Goal: Information Seeking & Learning: Learn about a topic

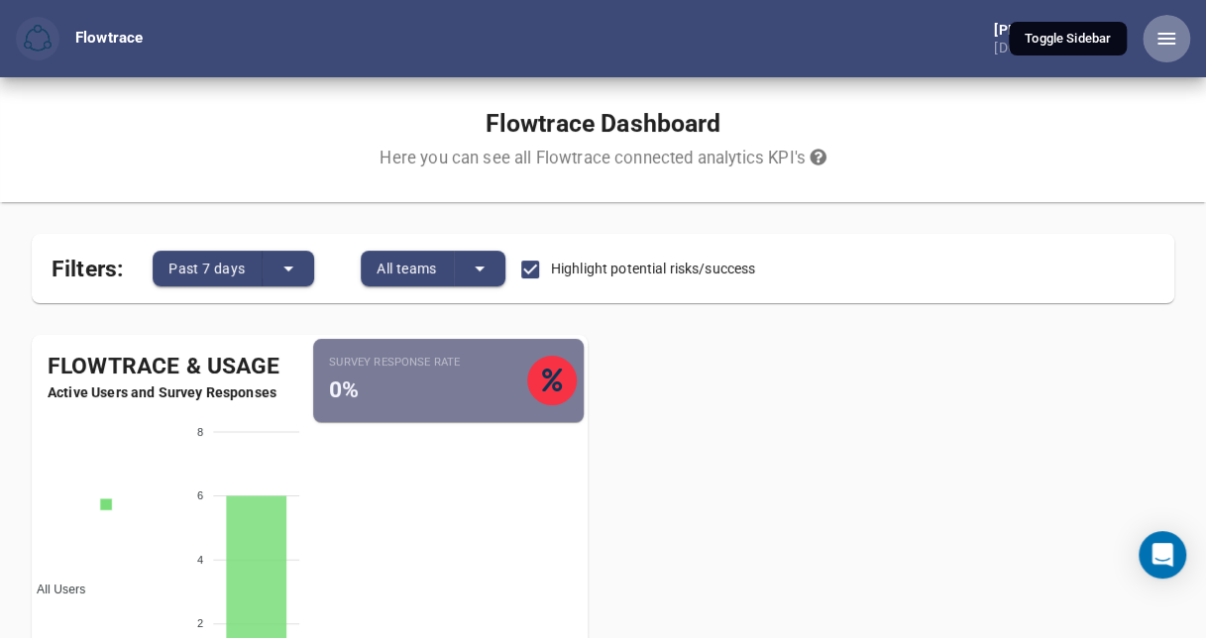
click at [1161, 39] on icon "button" at bounding box center [1166, 39] width 18 height 12
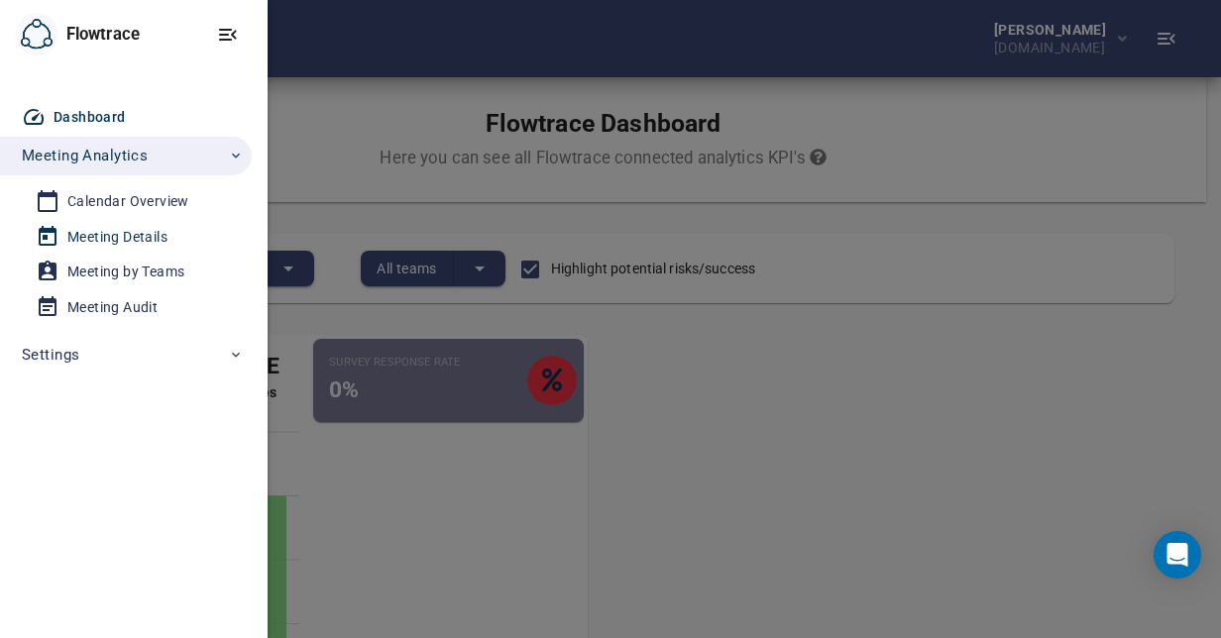
click at [79, 232] on div "Meeting Details" at bounding box center [117, 237] width 100 height 25
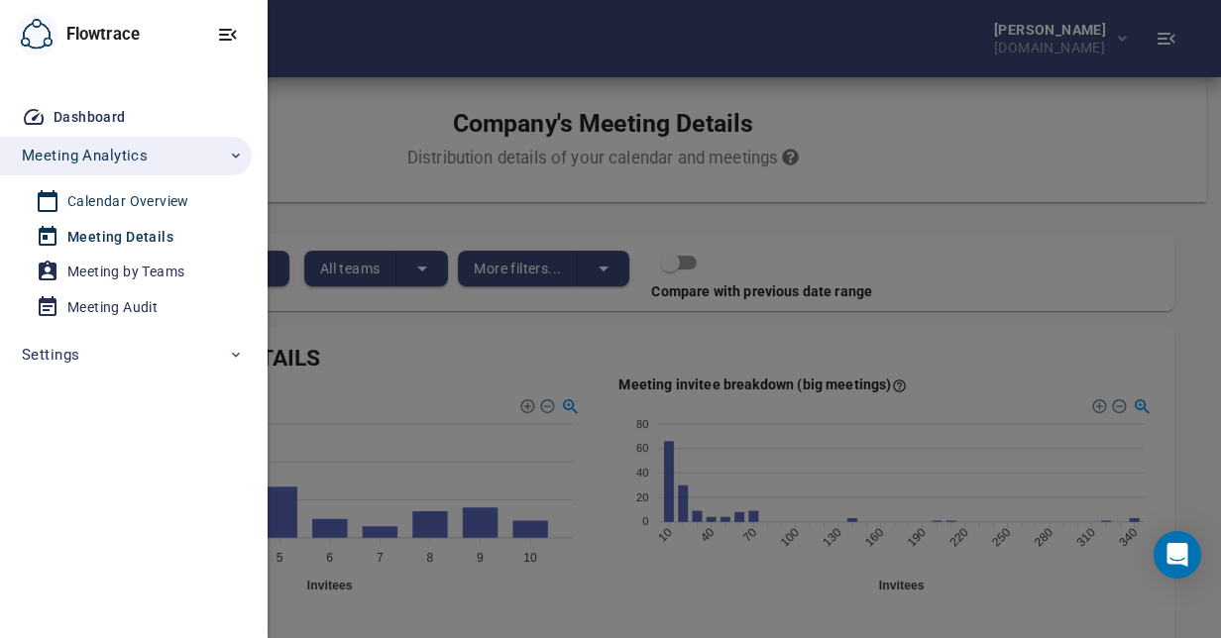
click at [101, 203] on div "Calendar Overview" at bounding box center [128, 201] width 122 height 25
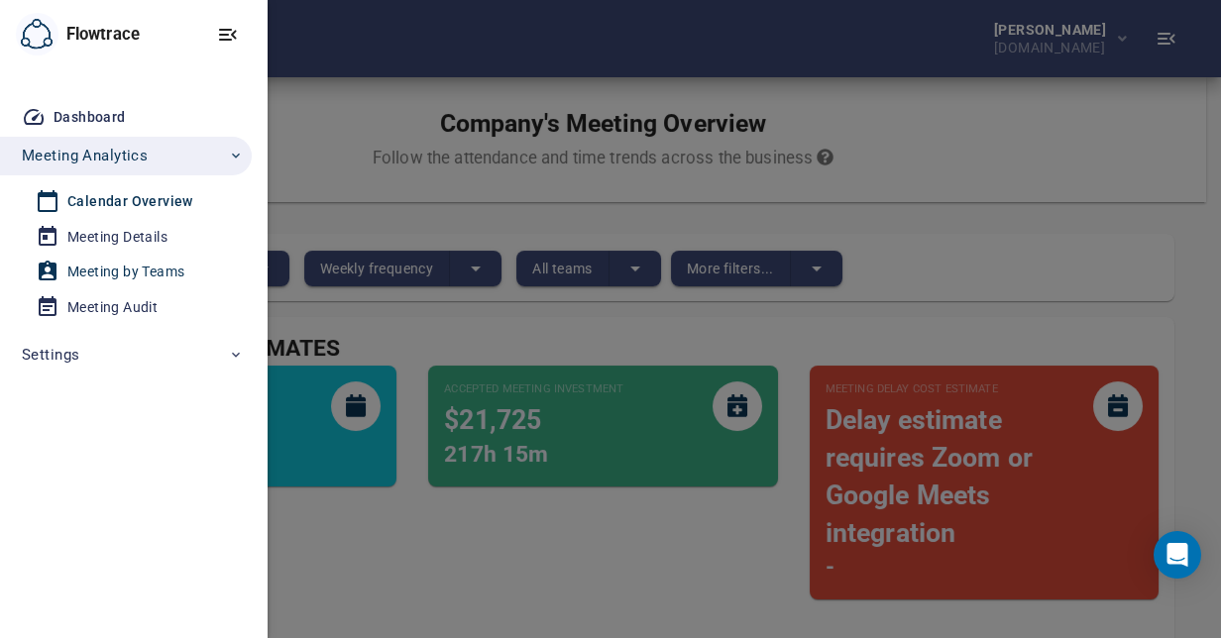
click at [89, 270] on div "Meeting by Teams" at bounding box center [125, 272] width 117 height 25
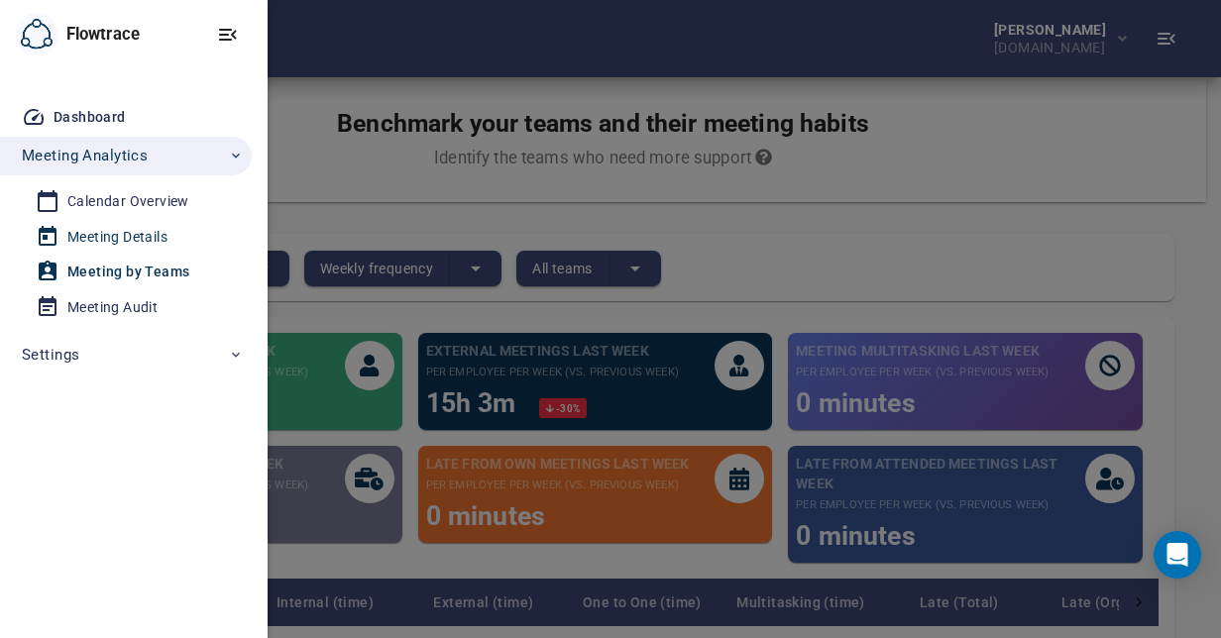
click at [95, 240] on div "Meeting Details" at bounding box center [117, 237] width 100 height 25
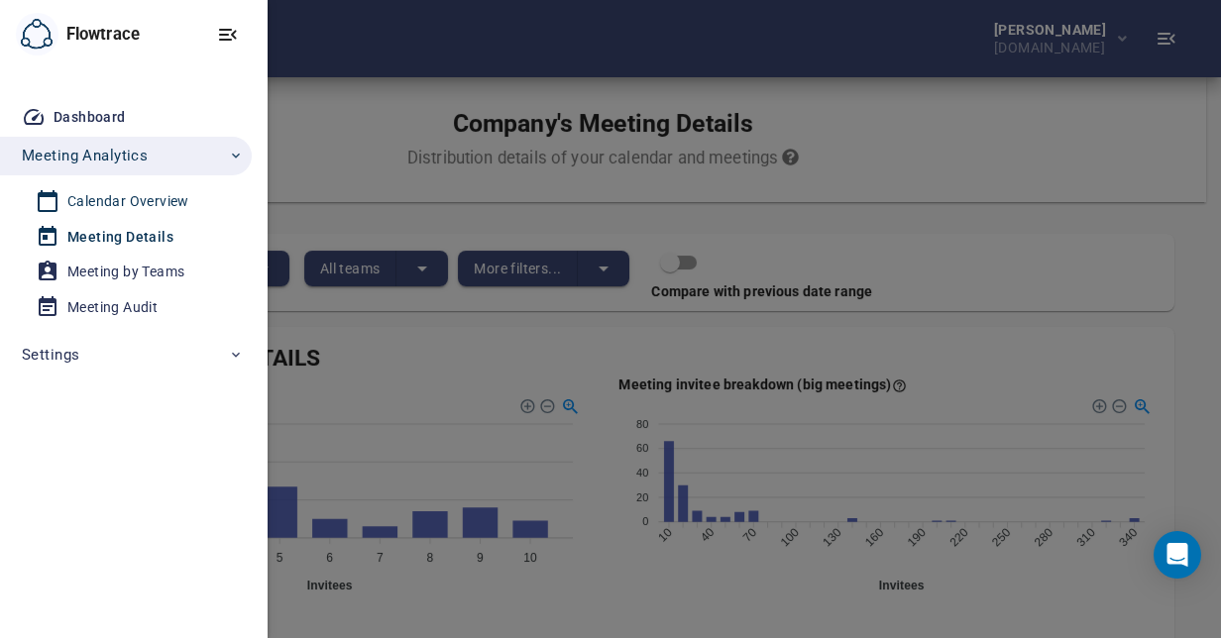
click at [107, 200] on div "Calendar Overview" at bounding box center [128, 201] width 122 height 25
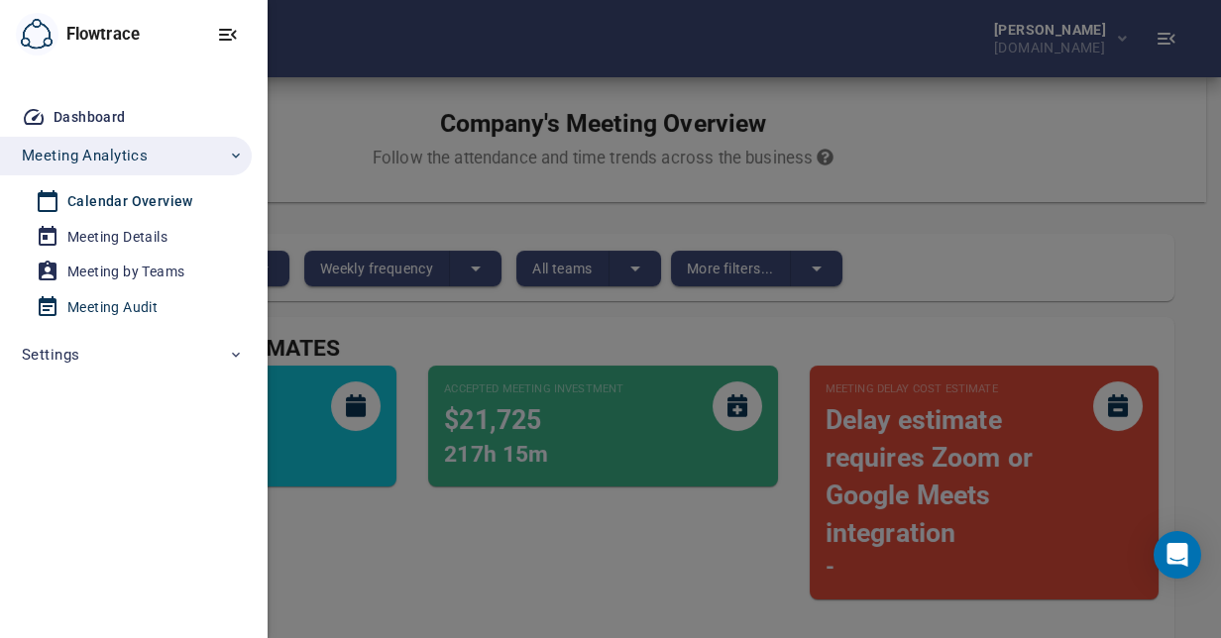
click at [101, 305] on div "Meeting Audit" at bounding box center [112, 307] width 90 height 25
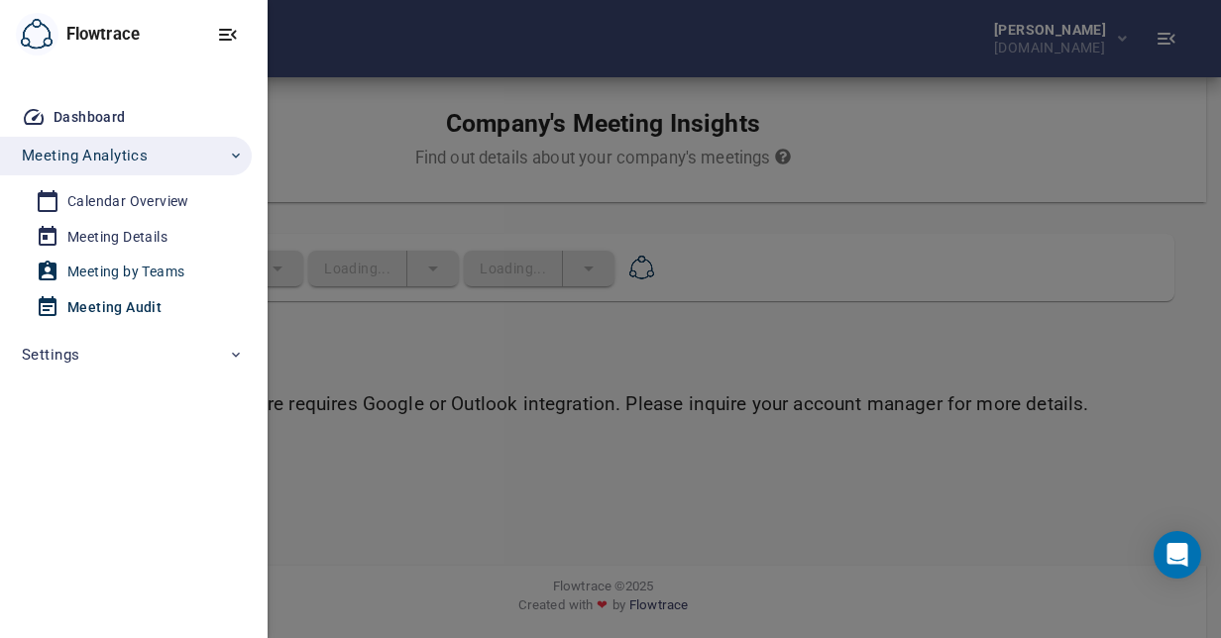
click at [100, 274] on div "Meeting by Teams" at bounding box center [125, 272] width 117 height 25
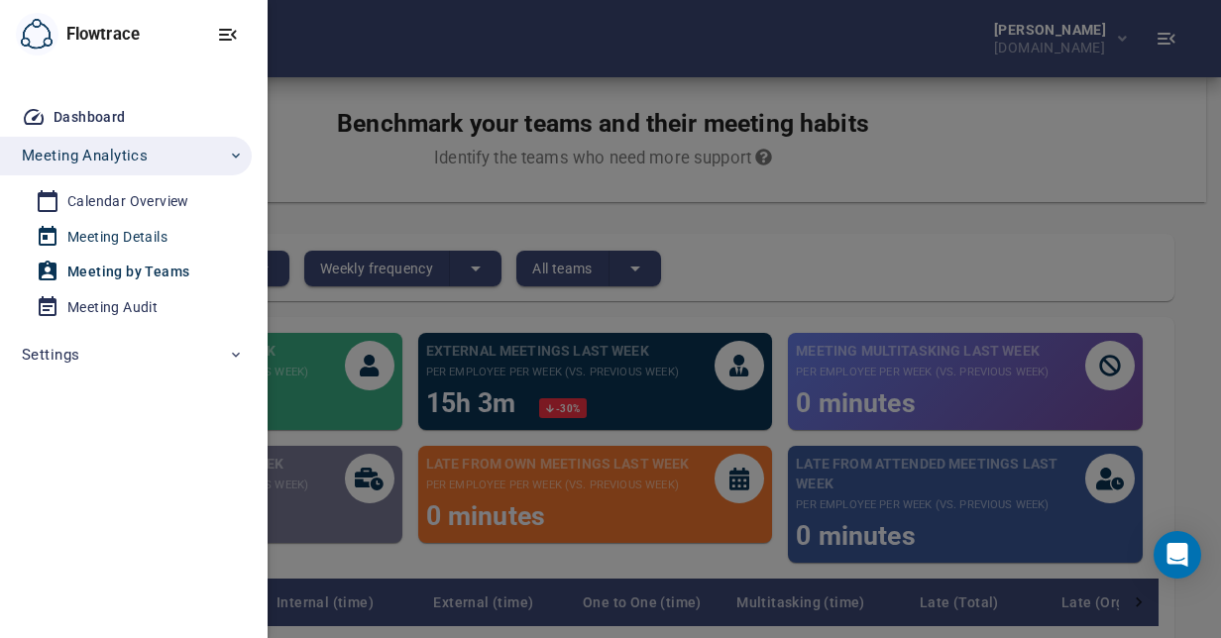
click at [105, 238] on div "Meeting Details" at bounding box center [117, 237] width 100 height 25
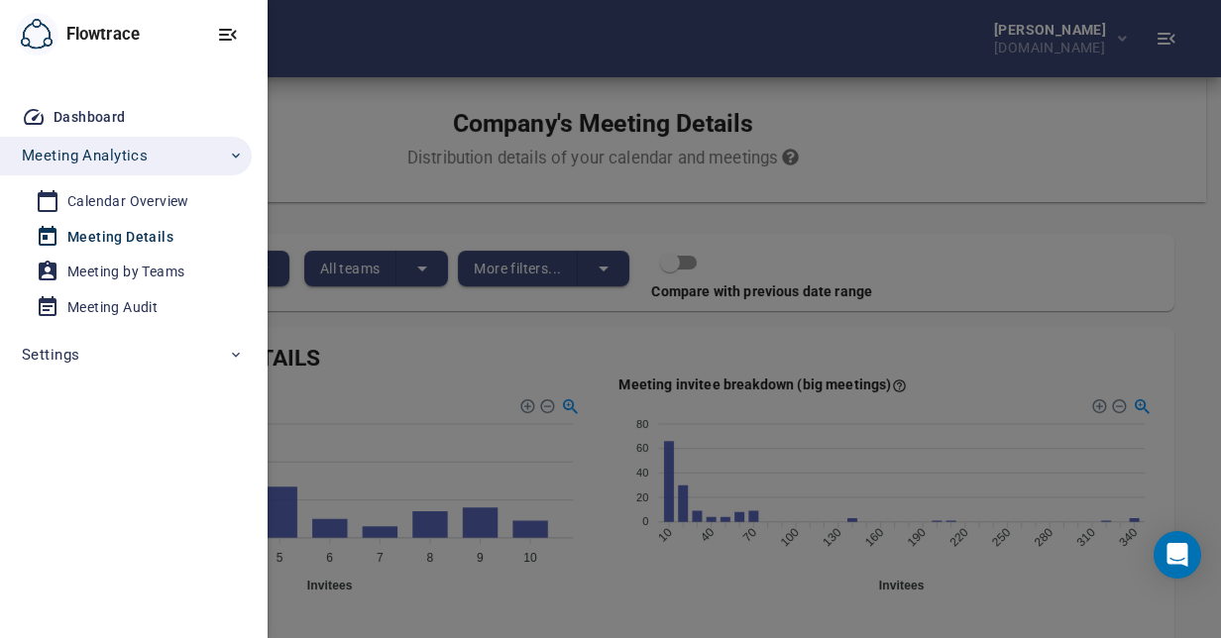
click at [313, 174] on div at bounding box center [610, 319] width 1221 height 638
